Goal: Obtain resource: Obtain resource

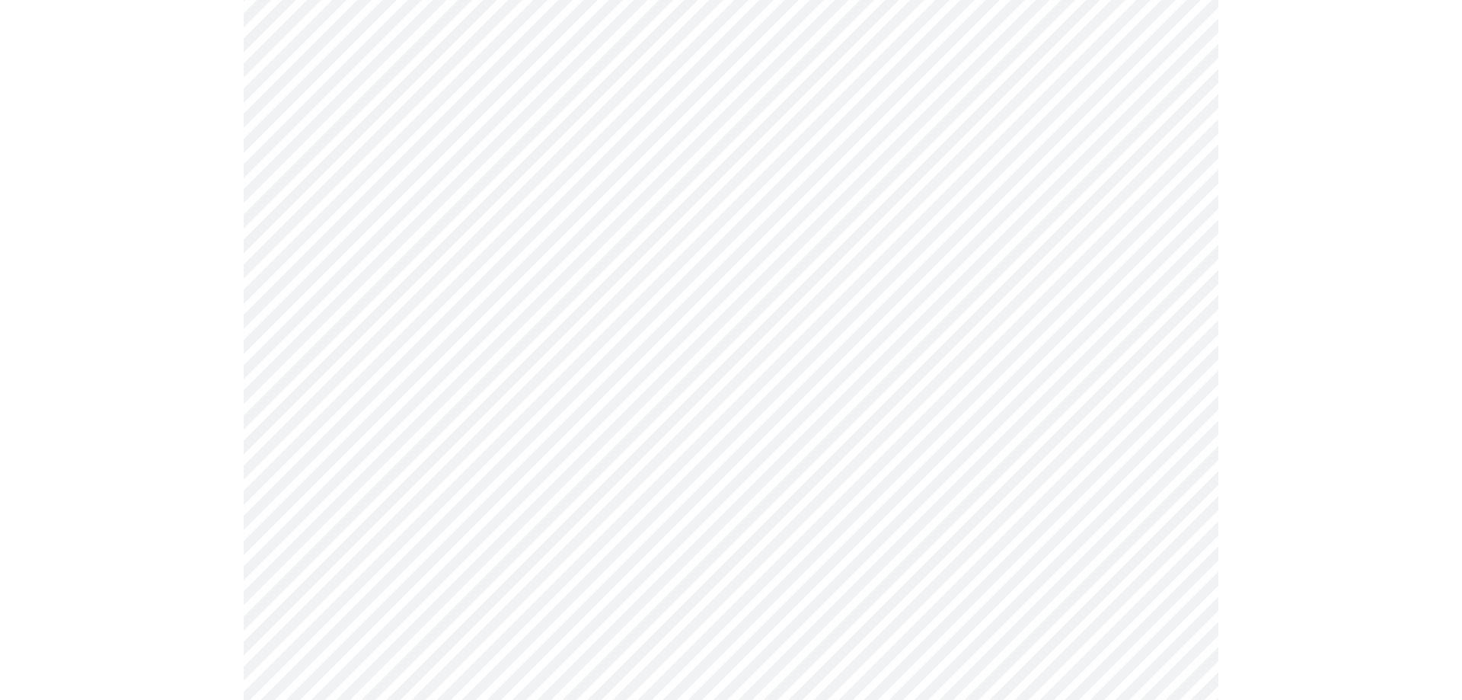
scroll to position [381, 0]
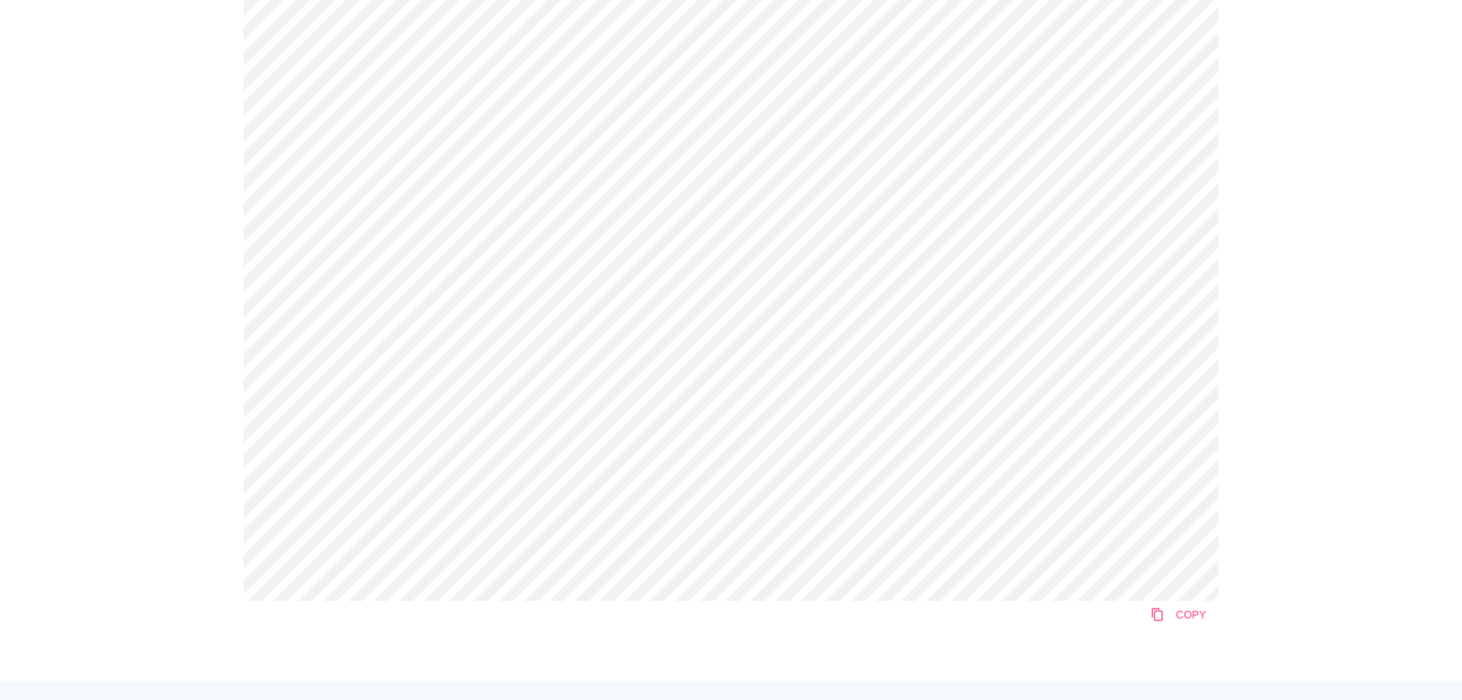
click at [1186, 607] on link "content_copy COPY" at bounding box center [1178, 614] width 80 height 27
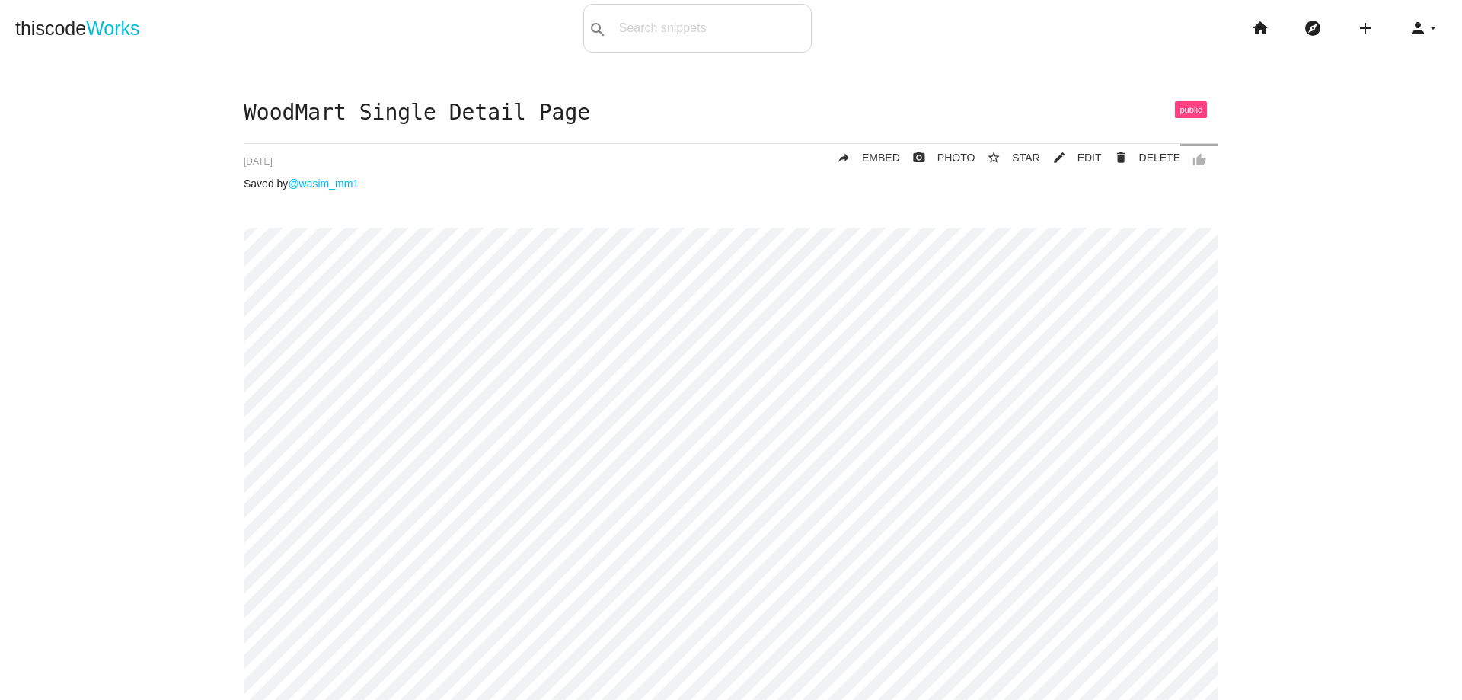
scroll to position [0, 0]
